Goal: Check status

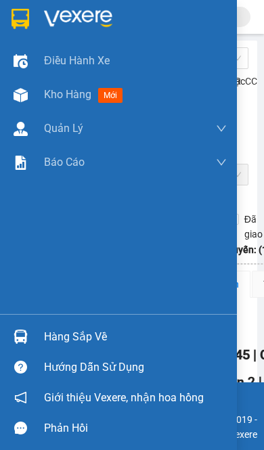
click at [17, 344] on img at bounding box center [21, 337] width 14 height 14
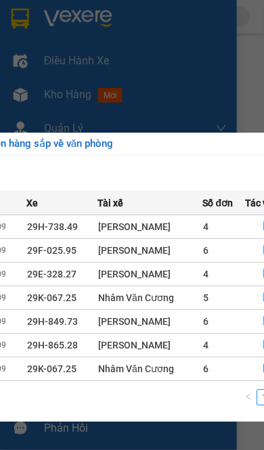
scroll to position [0, 293]
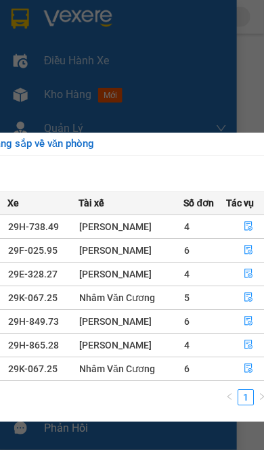
click at [240, 268] on button "button" at bounding box center [248, 274] width 43 height 22
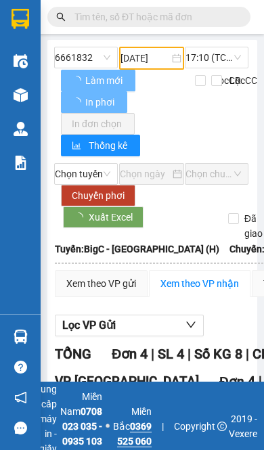
type input "[DATE]"
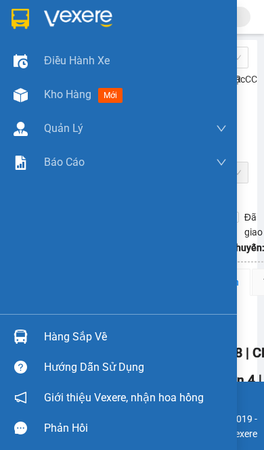
click at [24, 344] on img at bounding box center [21, 337] width 14 height 14
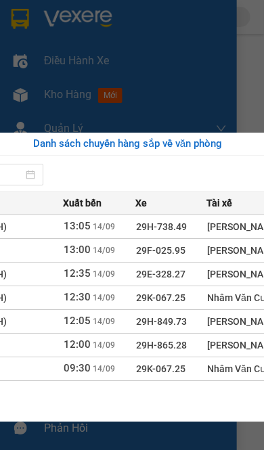
scroll to position [1, 310]
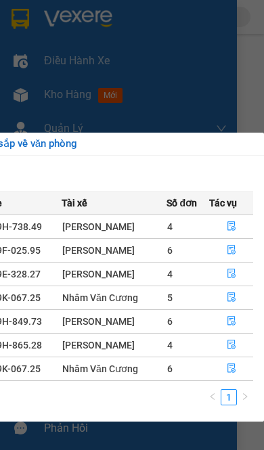
click at [226, 247] on button "button" at bounding box center [231, 251] width 43 height 22
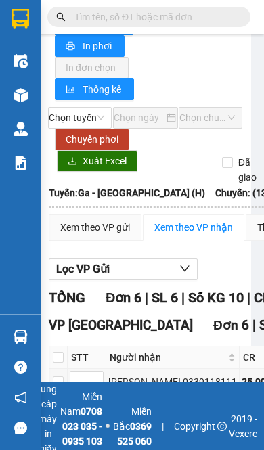
scroll to position [54, 6]
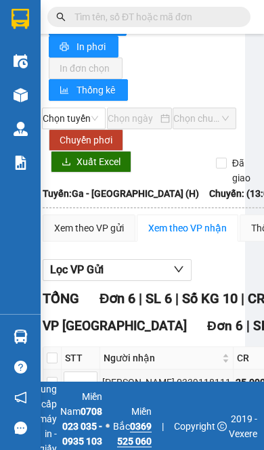
click at [27, 344] on img at bounding box center [21, 337] width 14 height 14
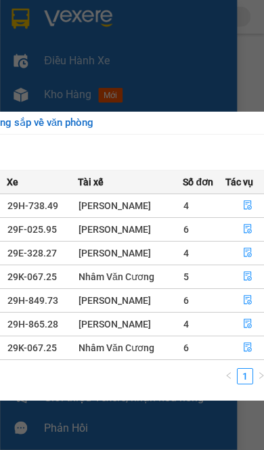
scroll to position [28, 293]
click at [240, 197] on button "button" at bounding box center [248, 206] width 43 height 22
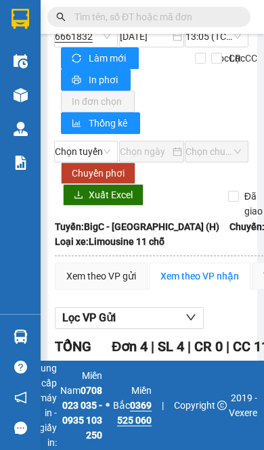
scroll to position [-1, -3]
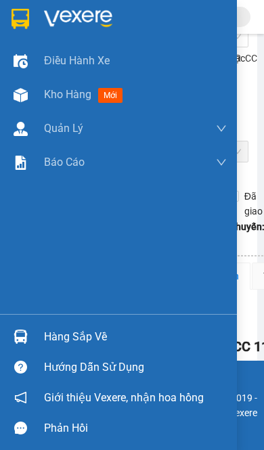
click at [21, 344] on img at bounding box center [21, 337] width 14 height 14
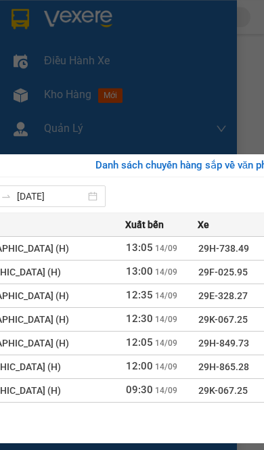
scroll to position [43, 124]
